Goal: Task Accomplishment & Management: Manage account settings

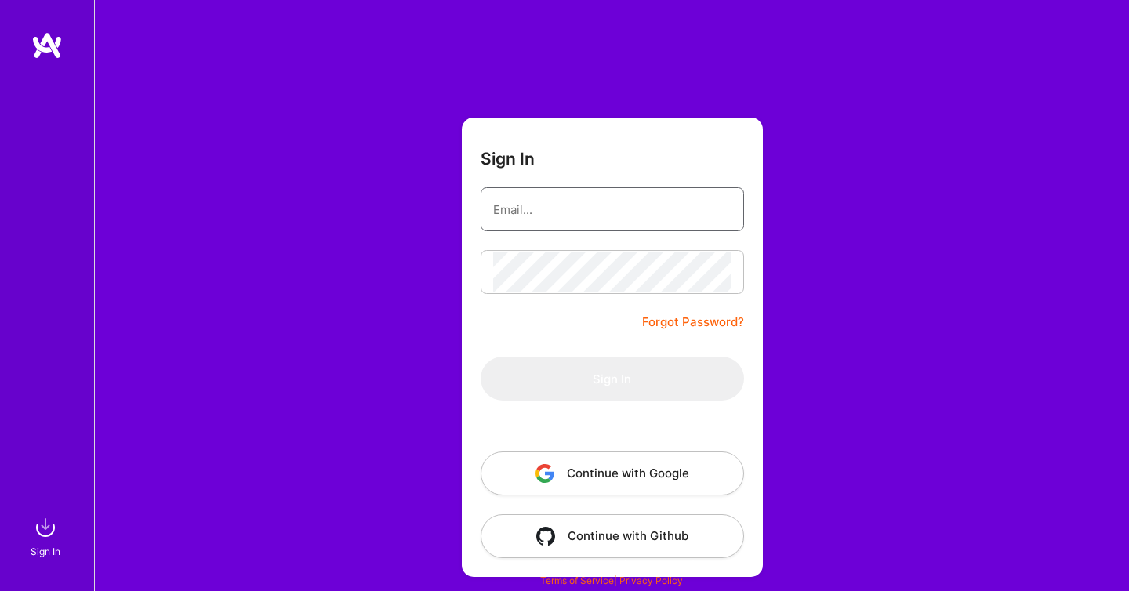
click at [604, 219] on input "email" at bounding box center [612, 210] width 238 height 40
type input "[EMAIL_ADDRESS][DOMAIN_NAME]"
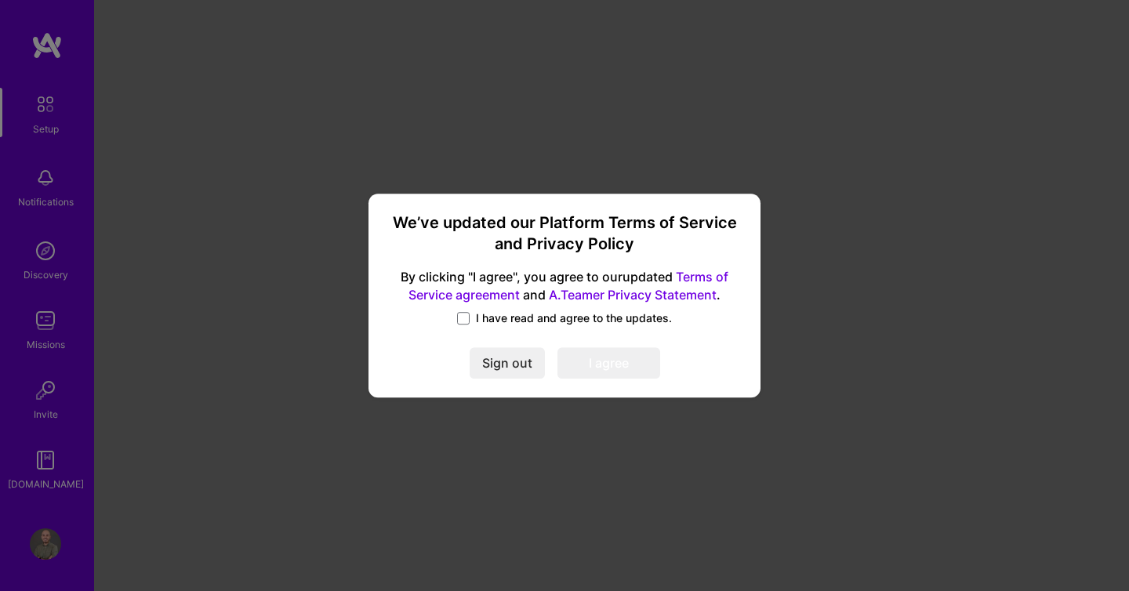
click at [490, 316] on span "I have read and agree to the updates." at bounding box center [574, 318] width 196 height 16
click at [0, 0] on input "I have read and agree to the updates." at bounding box center [0, 0] width 0 height 0
click at [588, 367] on button "I agree" at bounding box center [608, 362] width 103 height 31
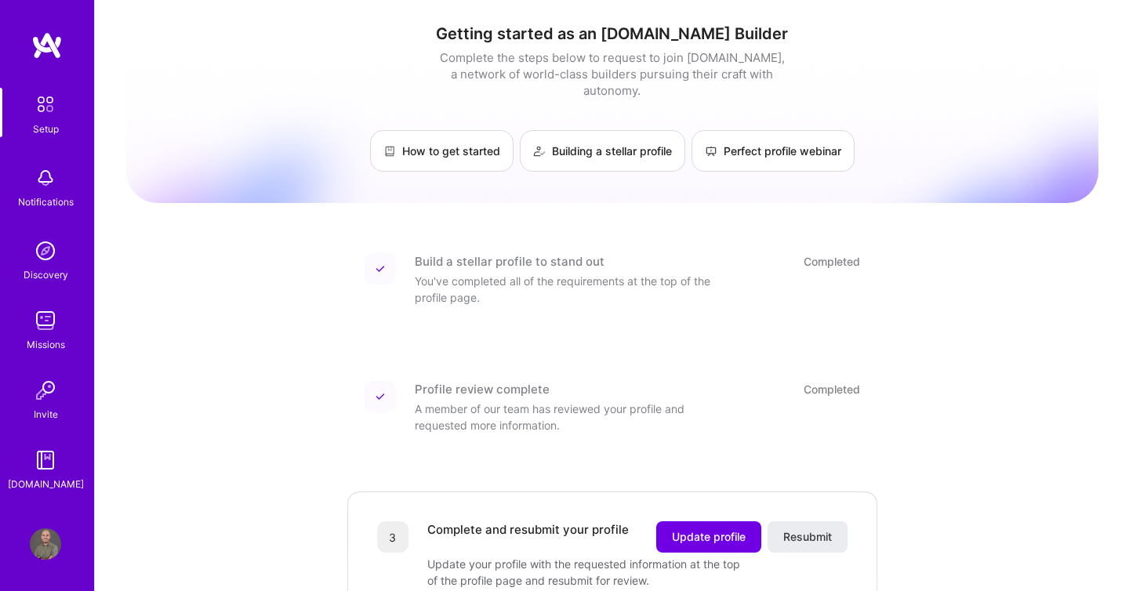
click at [41, 544] on img at bounding box center [45, 543] width 31 height 31
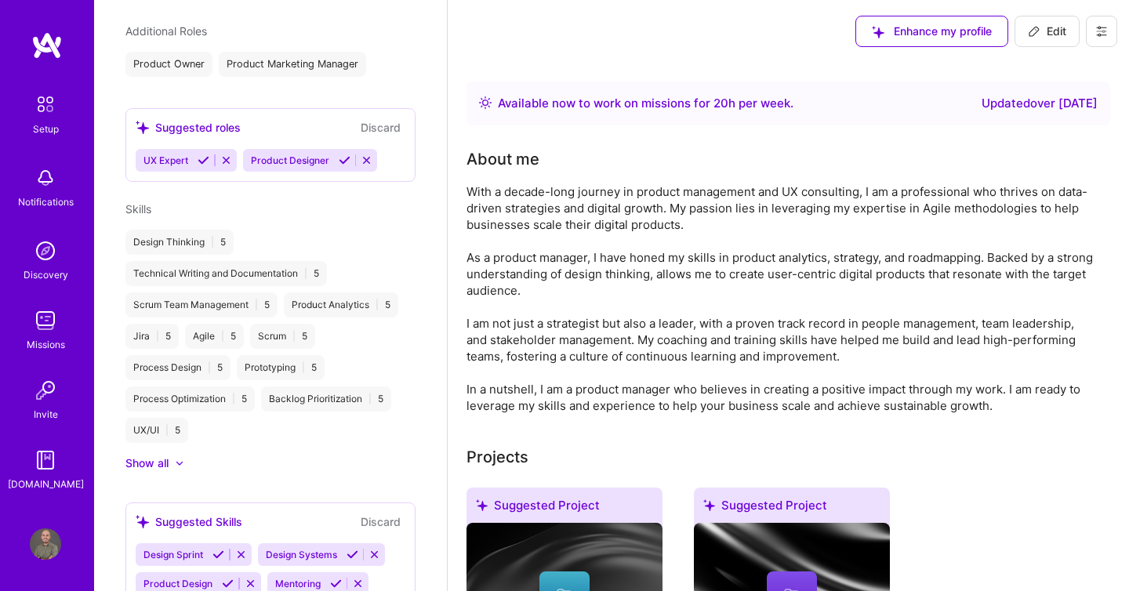
scroll to position [609, 0]
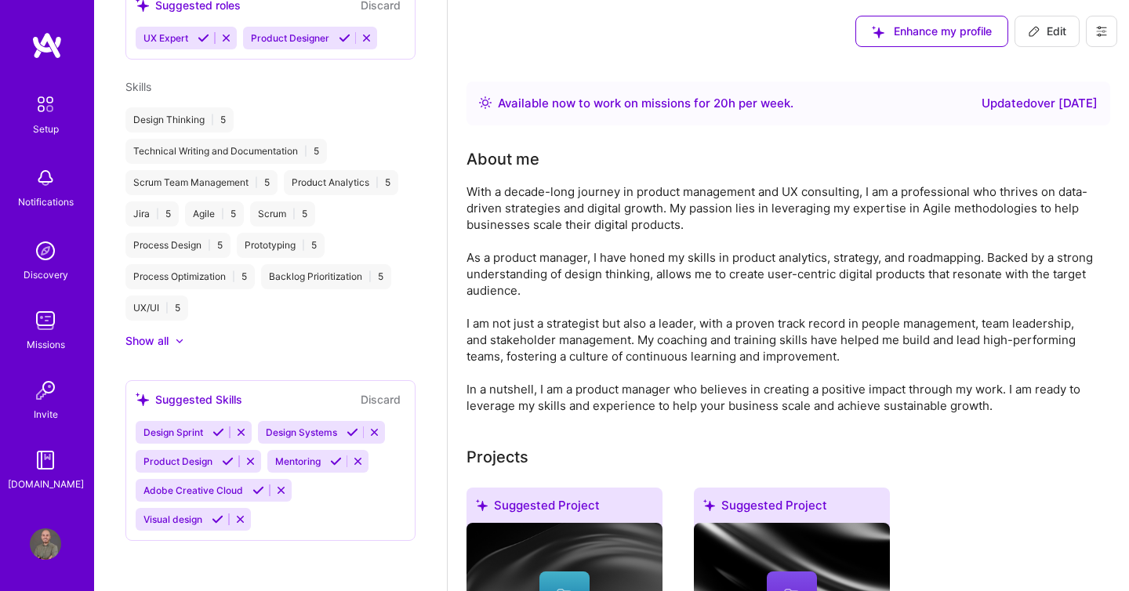
click at [1109, 28] on button at bounding box center [1101, 31] width 31 height 31
click at [1074, 72] on button "Settings" at bounding box center [1058, 67] width 118 height 40
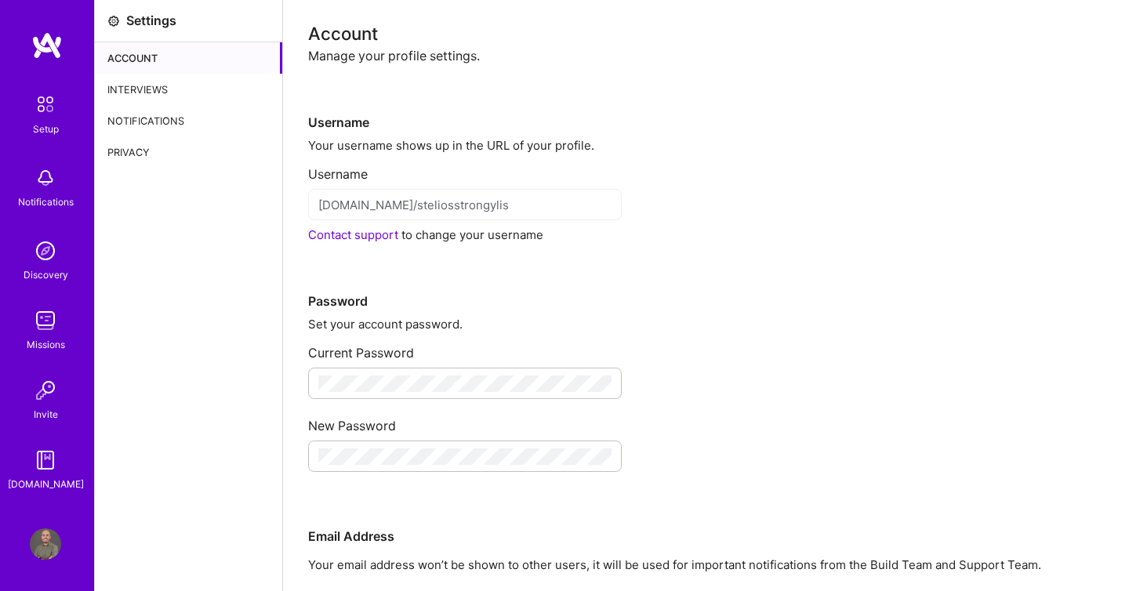
click at [141, 154] on div "Privacy" at bounding box center [188, 151] width 187 height 31
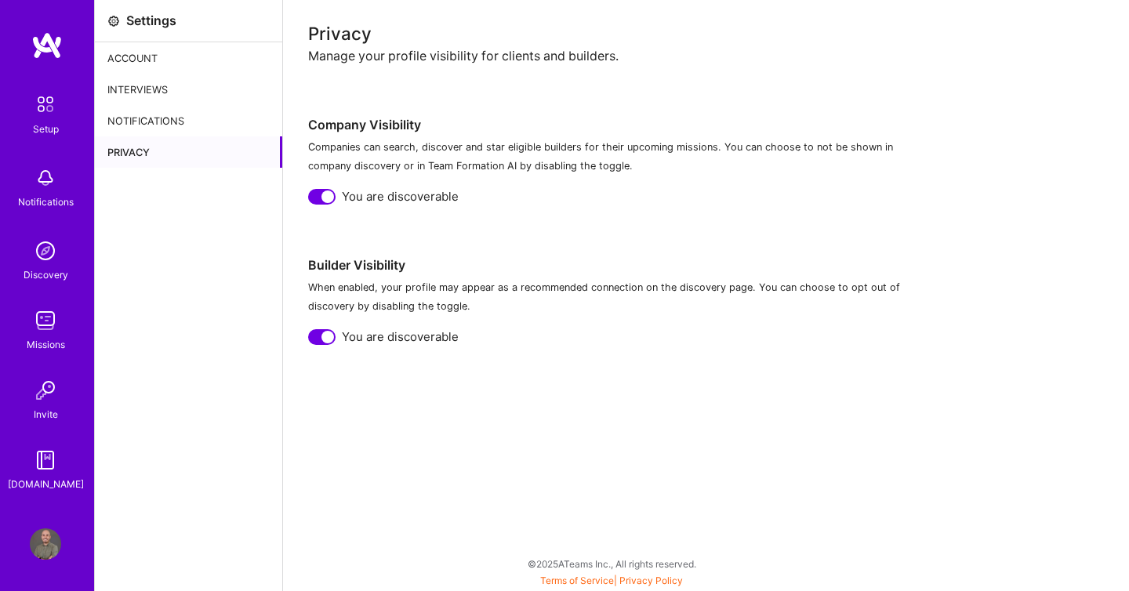
click at [190, 107] on div "Notifications" at bounding box center [188, 120] width 187 height 31
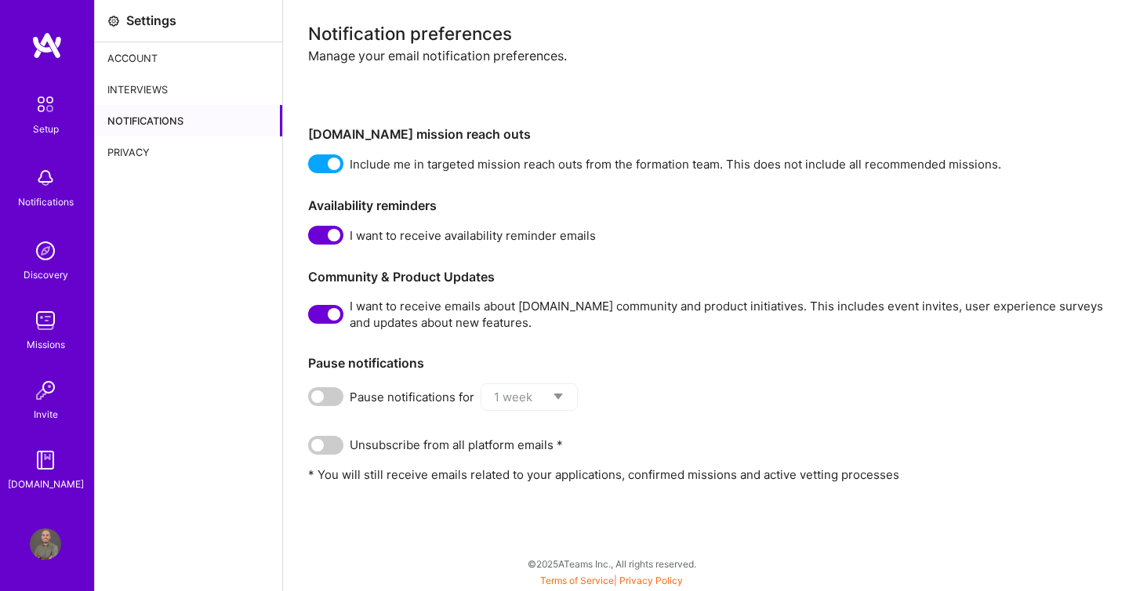
click at [167, 93] on div "Interviews" at bounding box center [188, 89] width 187 height 31
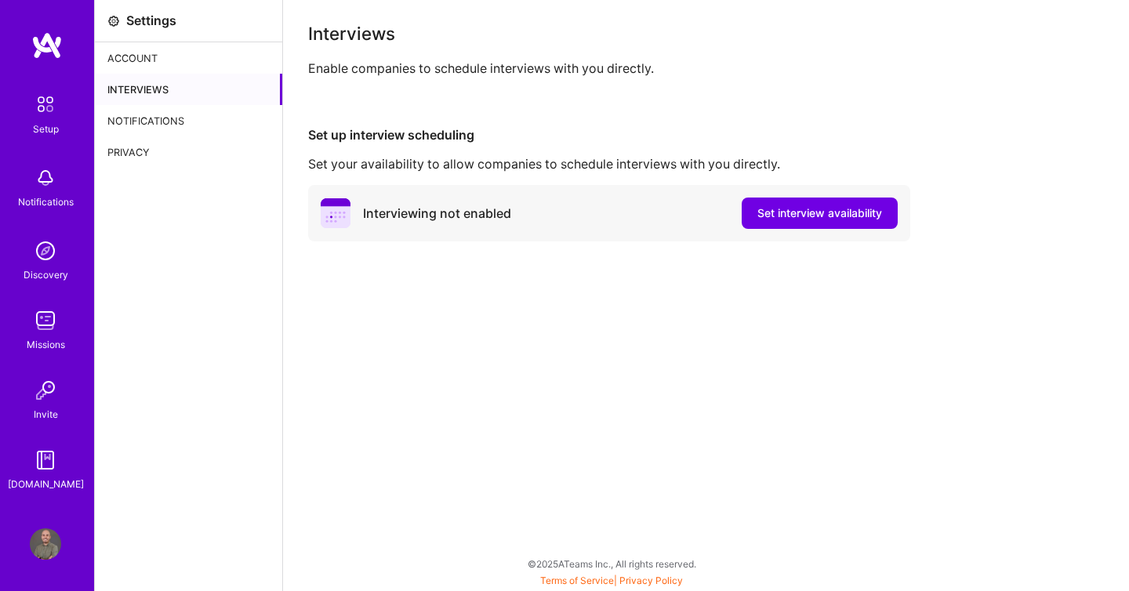
click at [156, 108] on div "Notifications" at bounding box center [188, 120] width 187 height 31
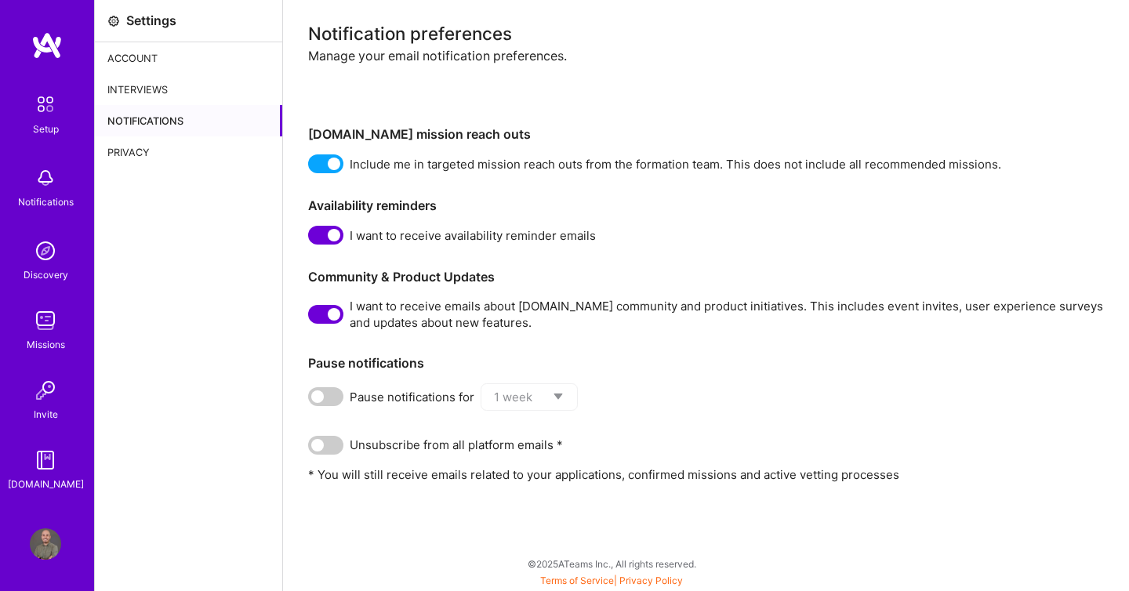
click at [136, 144] on div "Privacy" at bounding box center [188, 151] width 187 height 31
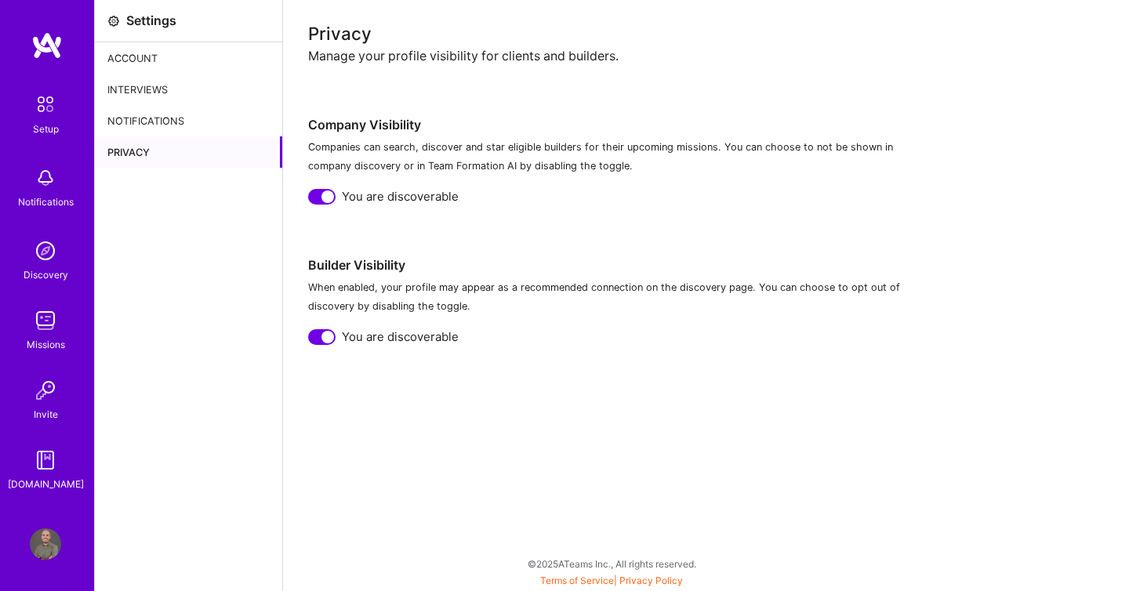
click at [172, 65] on div "Account" at bounding box center [188, 57] width 187 height 31
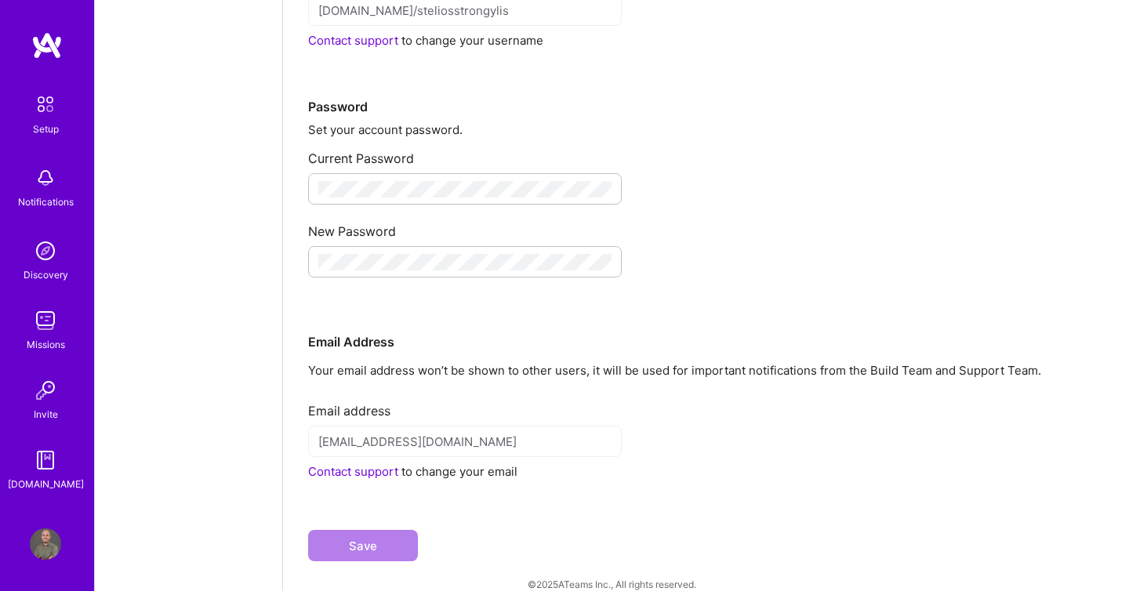
scroll to position [215, 0]
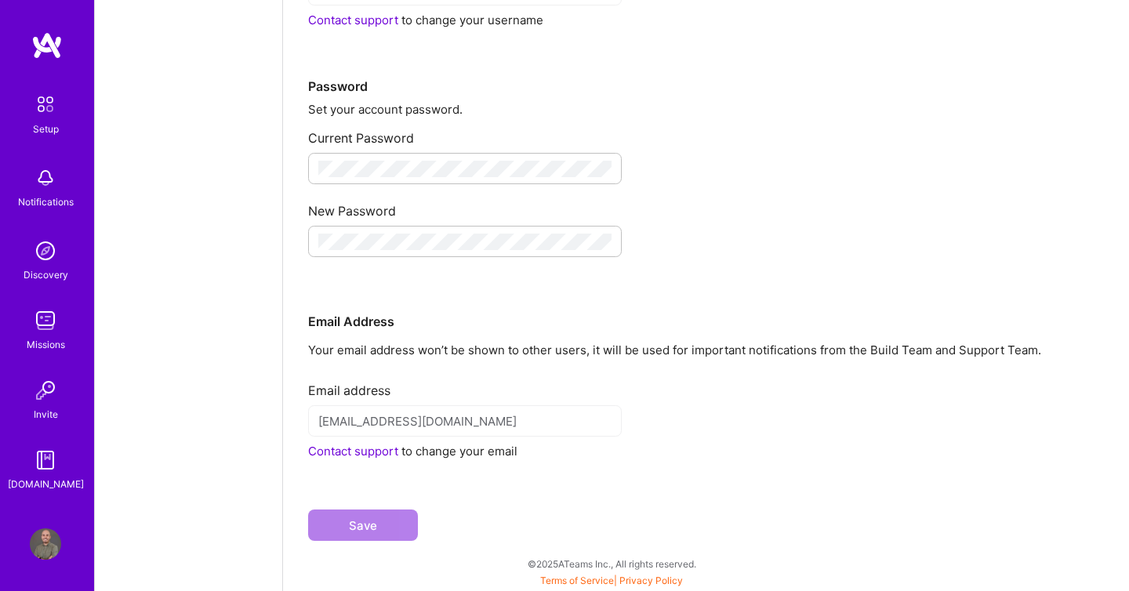
click at [44, 111] on img at bounding box center [45, 104] width 33 height 33
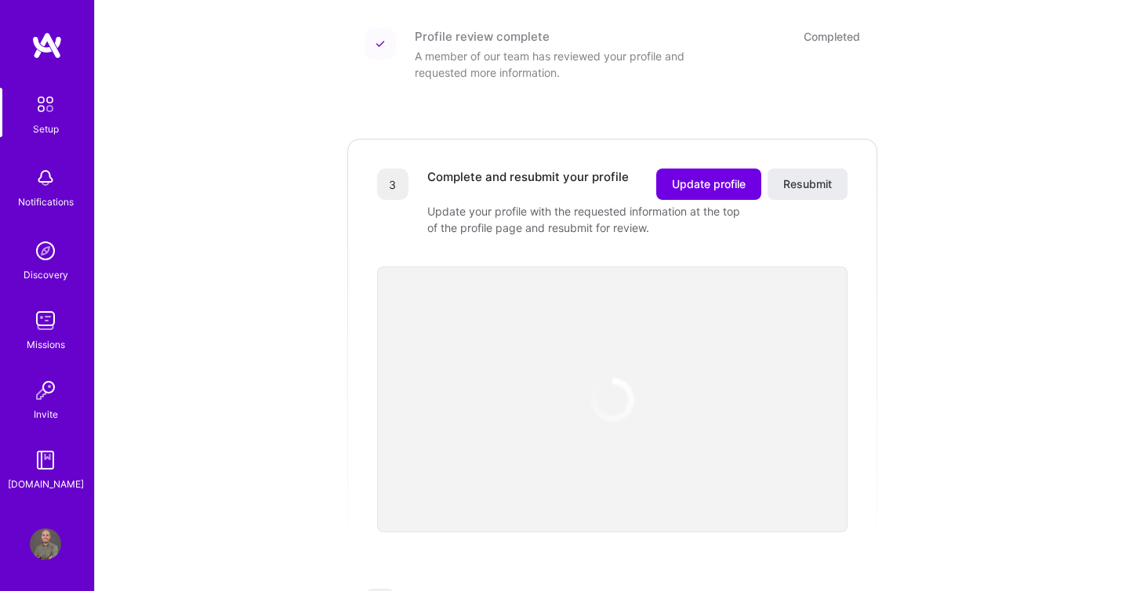
scroll to position [672, 0]
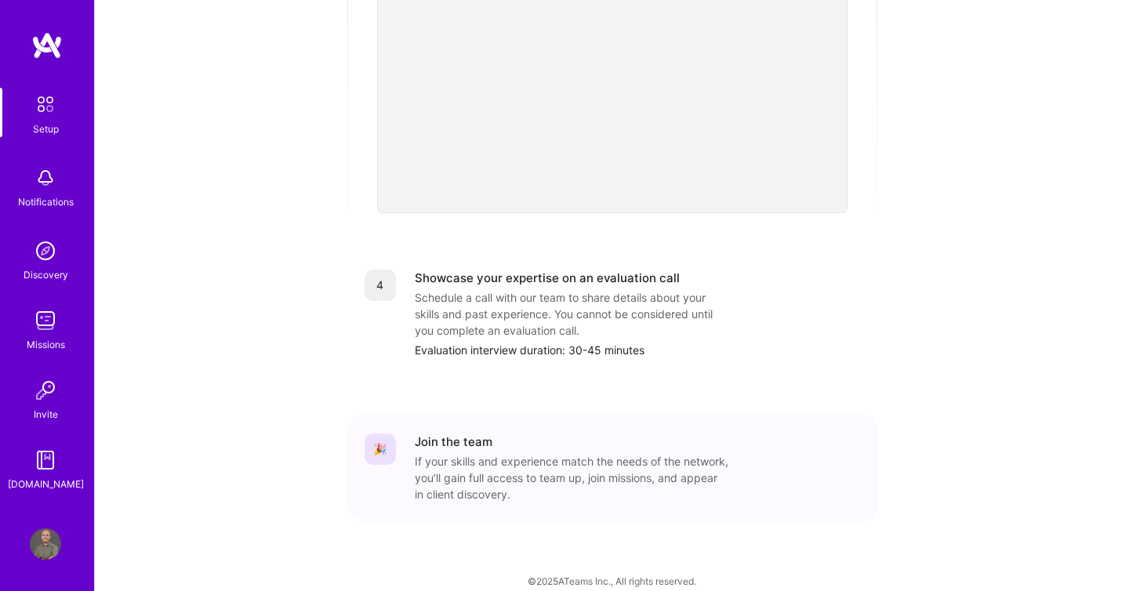
click at [56, 473] on img at bounding box center [45, 459] width 31 height 31
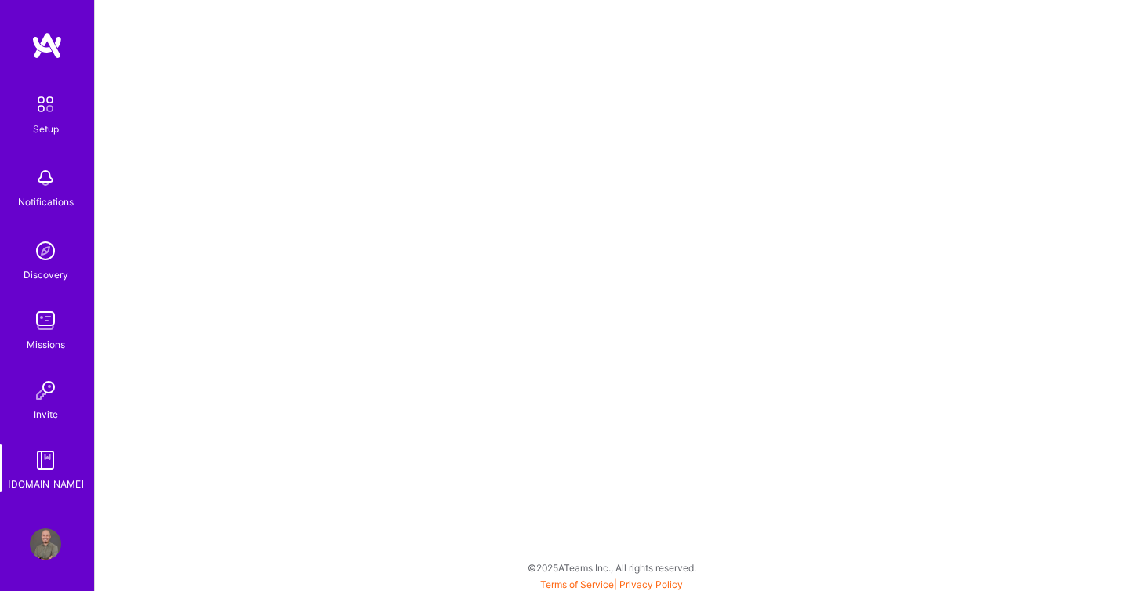
click at [42, 536] on img at bounding box center [45, 543] width 31 height 31
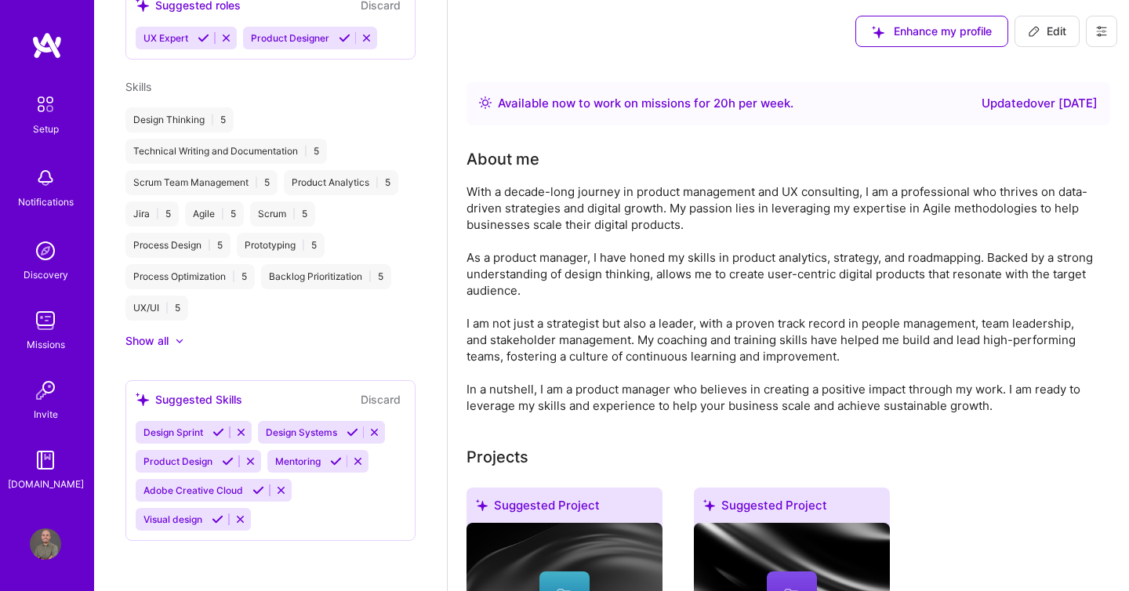
click at [1072, 34] on button "Edit" at bounding box center [1046, 31] width 65 height 31
select select "US"
select select "Right Now"
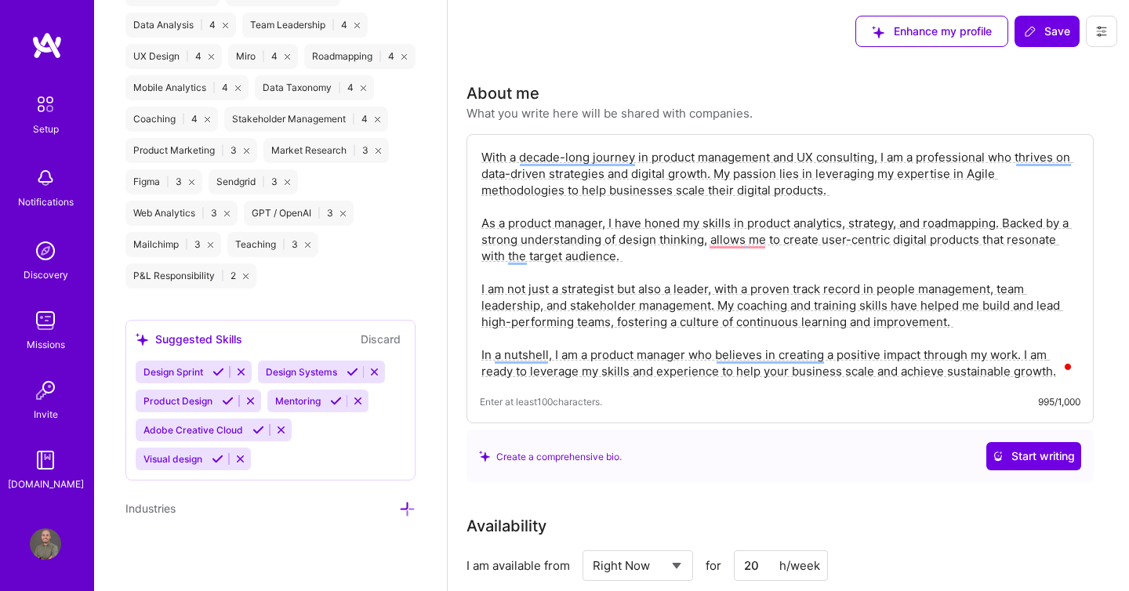
click at [1101, 36] on icon at bounding box center [1101, 31] width 13 height 13
click at [1060, 98] on button "Payment method" at bounding box center [1058, 107] width 118 height 40
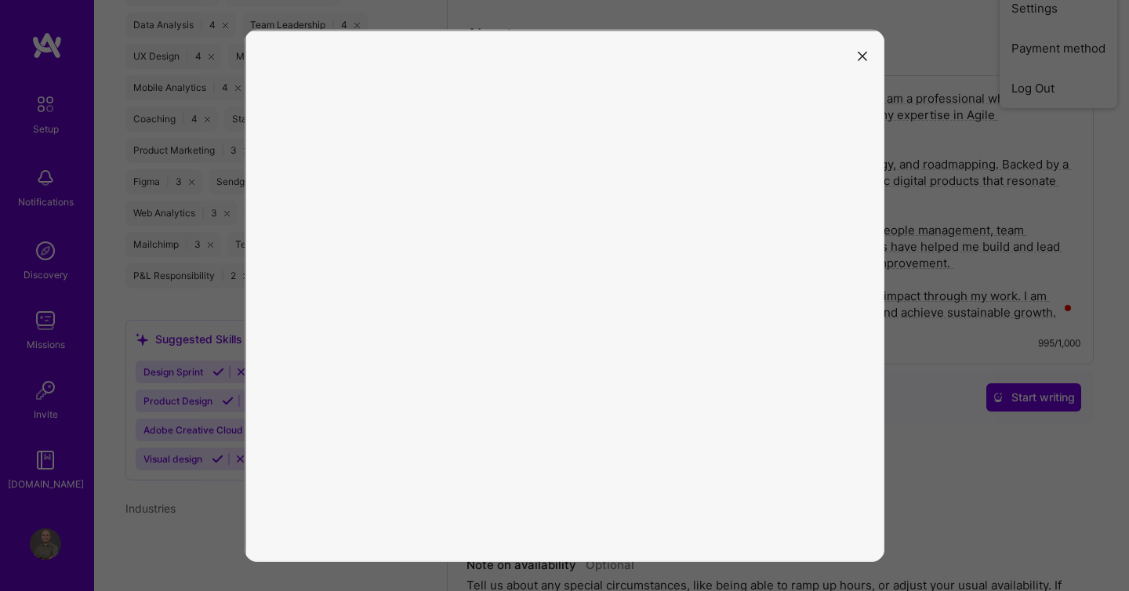
scroll to position [68, 0]
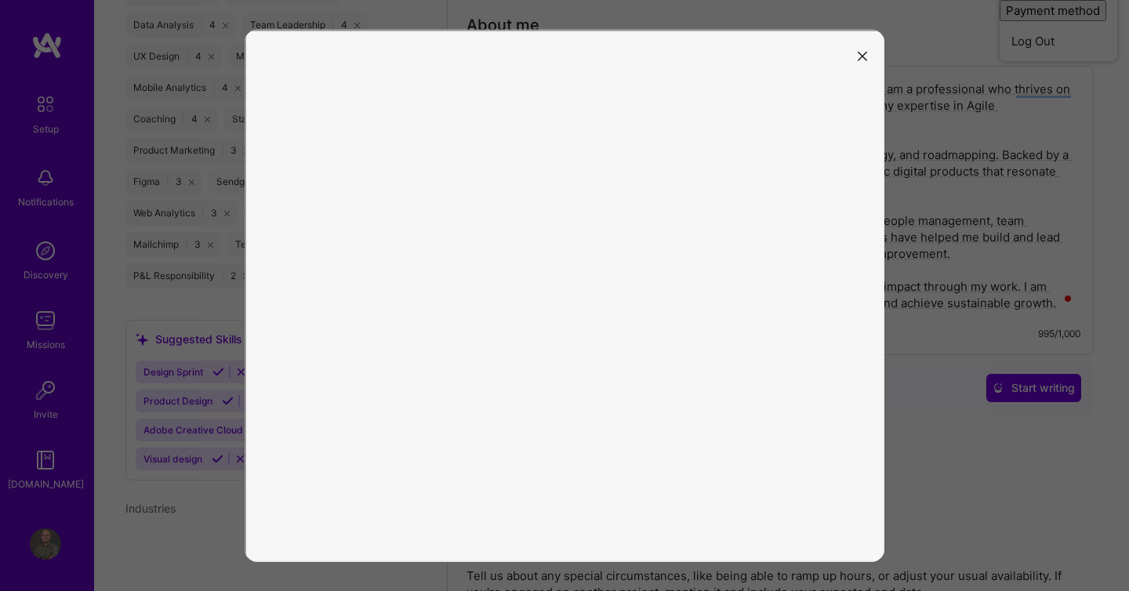
click at [855, 67] on button "modal" at bounding box center [862, 55] width 19 height 26
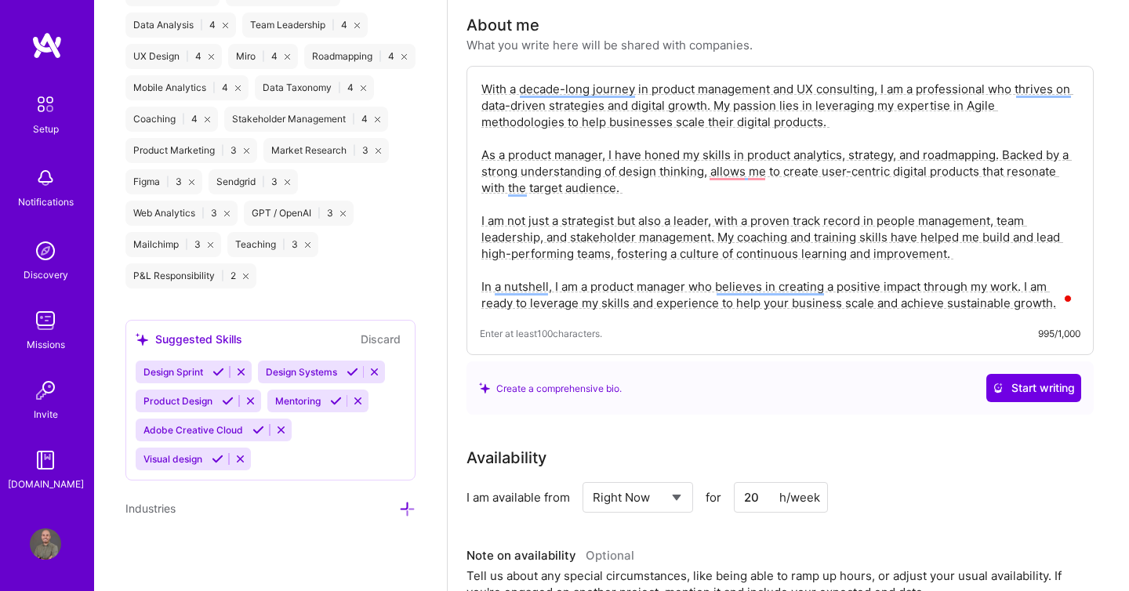
scroll to position [0, 0]
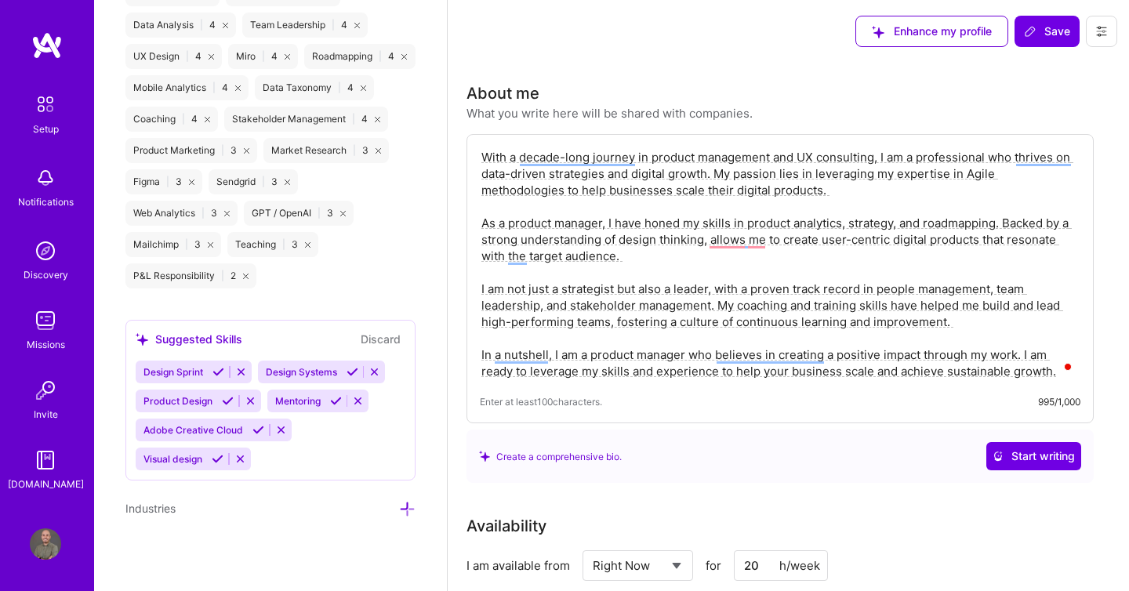
click at [1108, 27] on button at bounding box center [1101, 31] width 31 height 31
click at [1056, 69] on button "Settings" at bounding box center [1058, 67] width 118 height 40
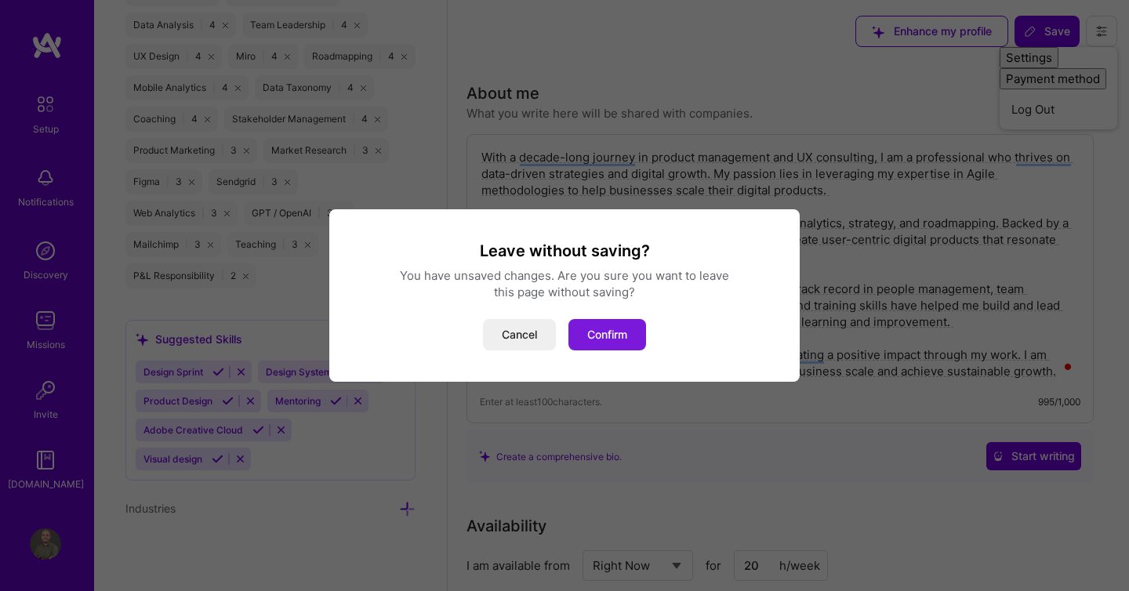
click at [605, 336] on button "Confirm" at bounding box center [607, 334] width 78 height 31
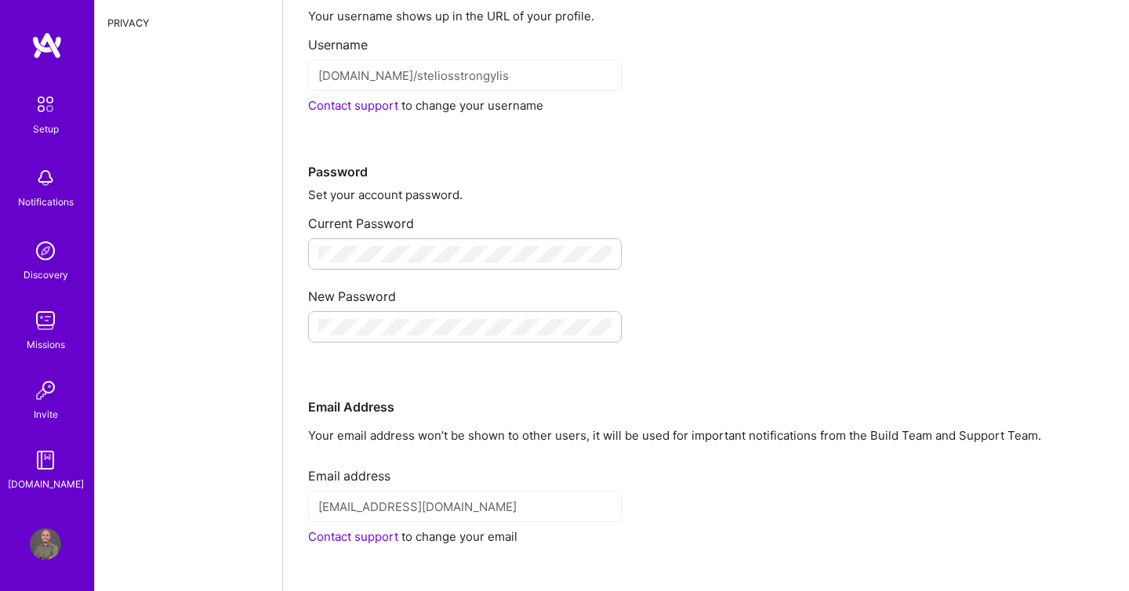
scroll to position [215, 0]
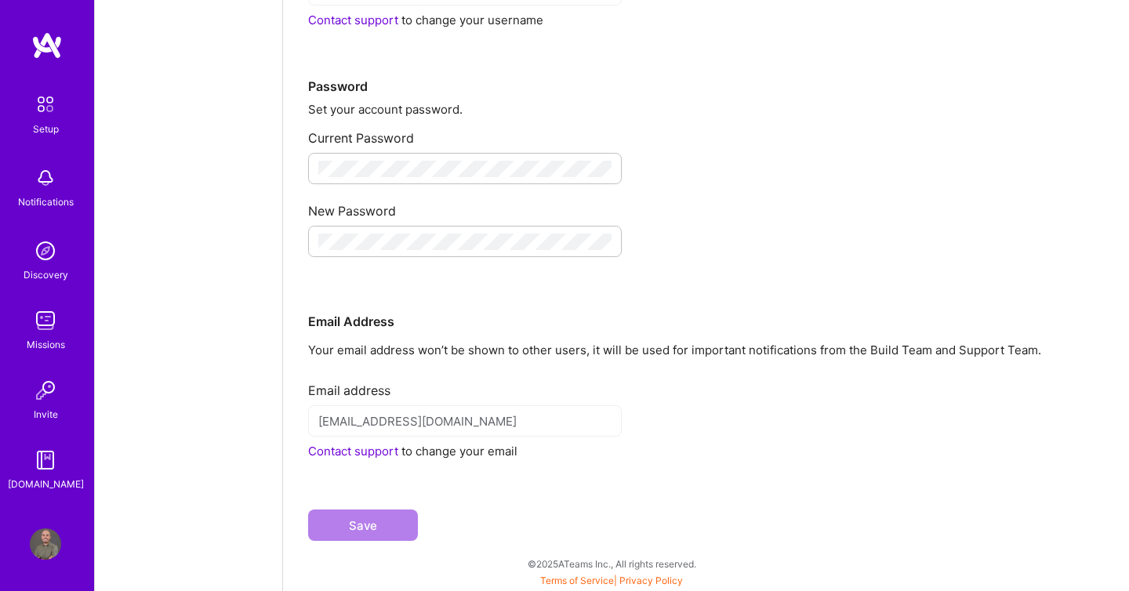
click at [365, 456] on link "Contact support" at bounding box center [353, 451] width 90 height 15
